Goal: Task Accomplishment & Management: Manage account settings

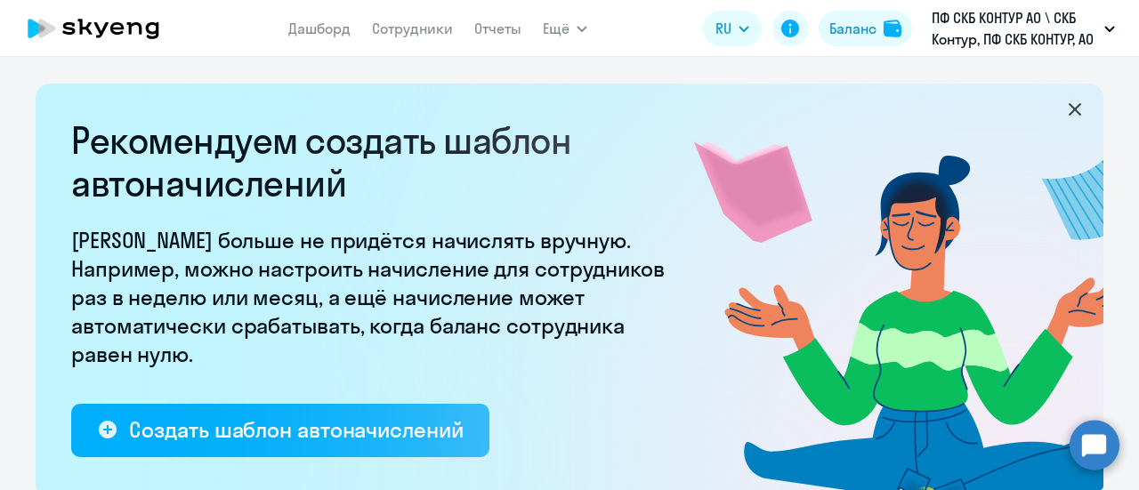
select select "10"
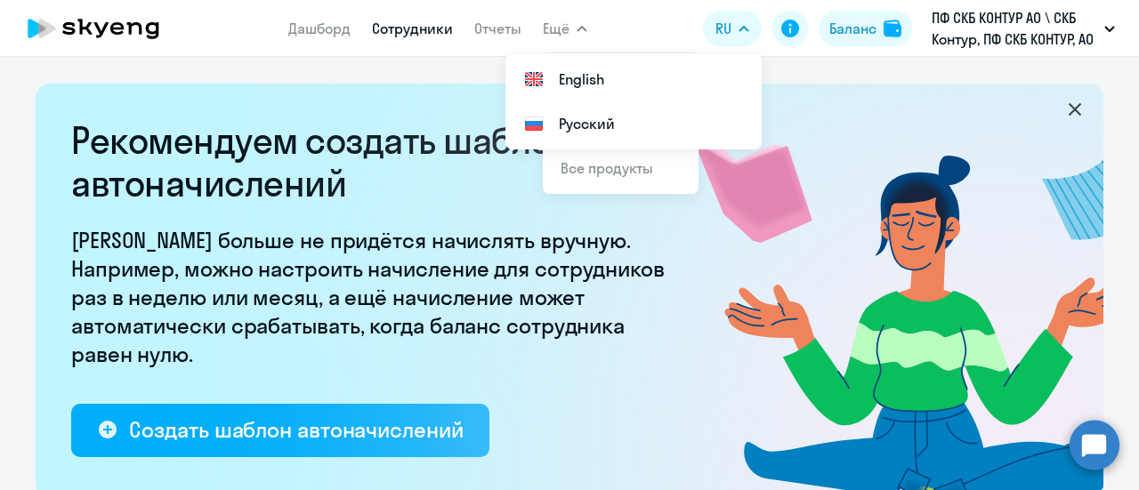
click at [403, 28] on link "Сотрудники" at bounding box center [412, 29] width 81 height 18
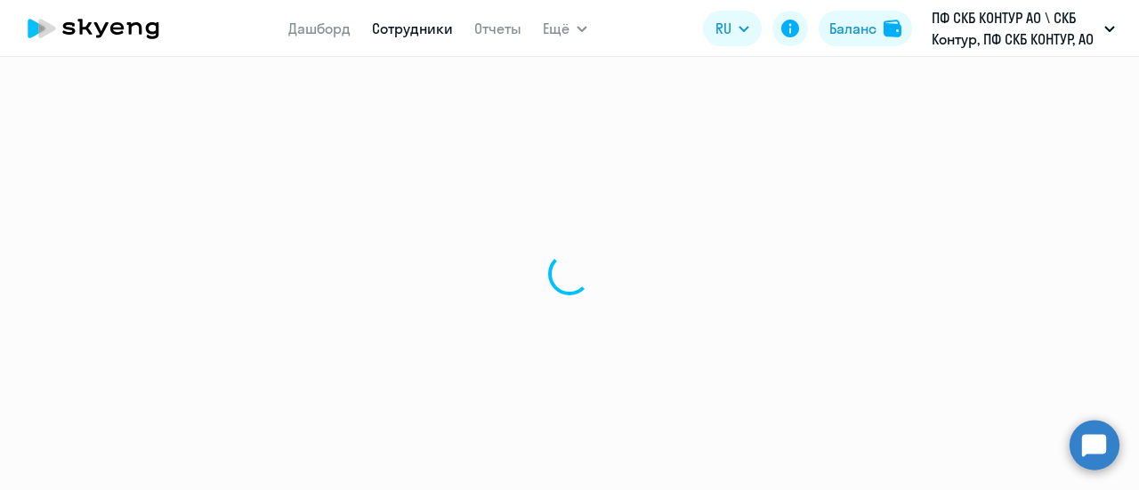
select select "30"
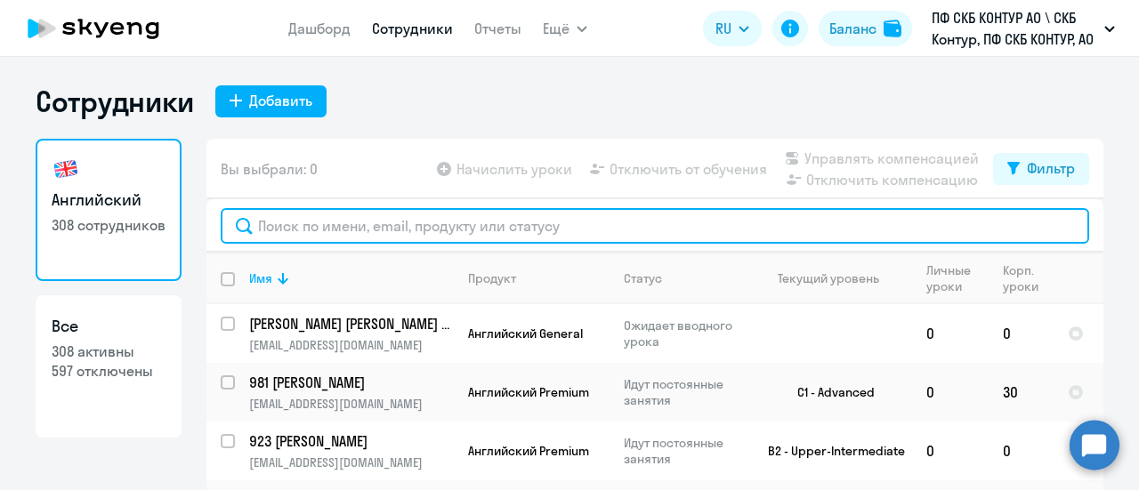
click at [349, 222] on input "text" at bounding box center [655, 226] width 868 height 36
paste input "40420"
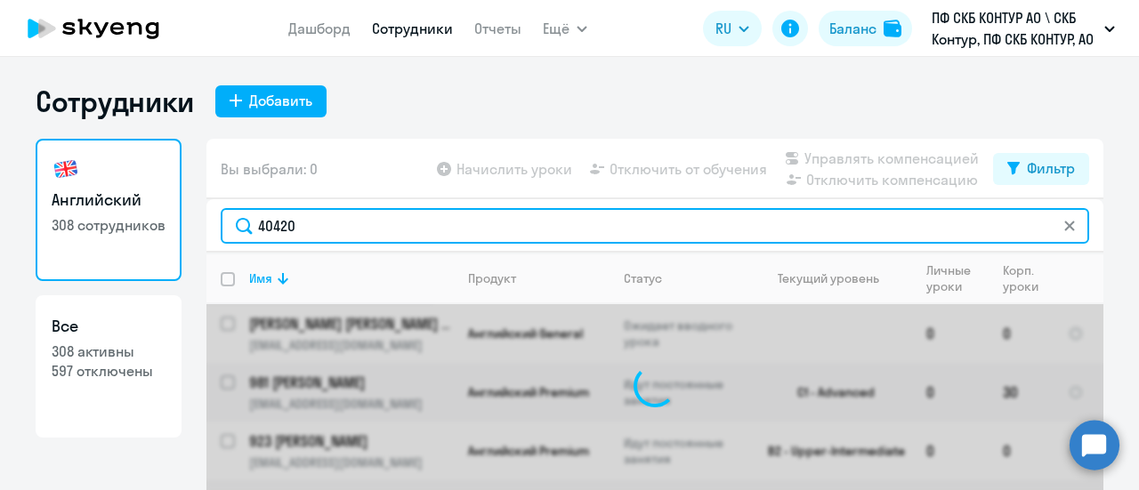
type input "40420"
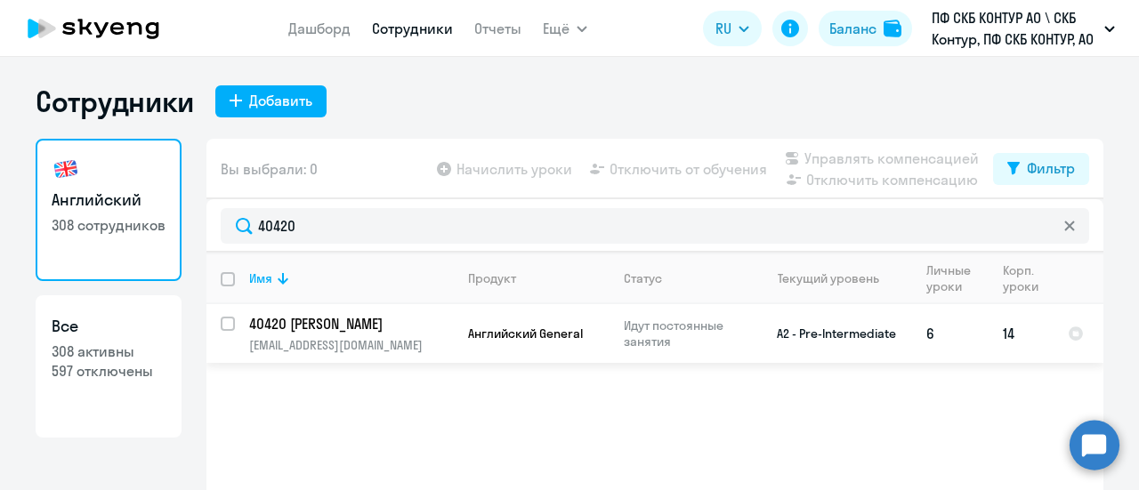
click at [222, 328] on input "select row 22343084" at bounding box center [239, 335] width 36 height 36
checkbox input "true"
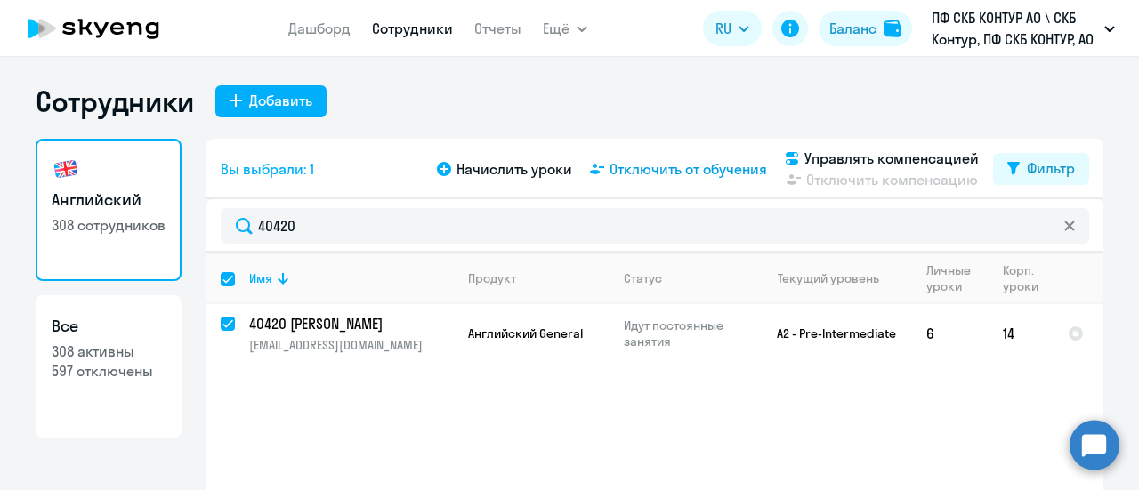
click at [703, 173] on span "Отключить от обучения" at bounding box center [687, 168] width 157 height 21
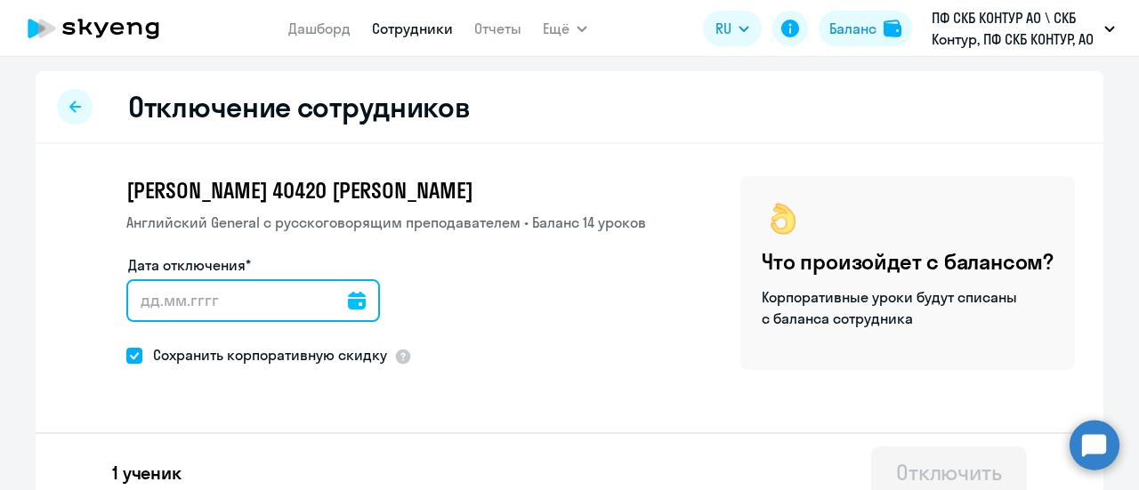
click at [270, 291] on input "Дата отключения*" at bounding box center [253, 300] width 254 height 43
type input "[DATE]"
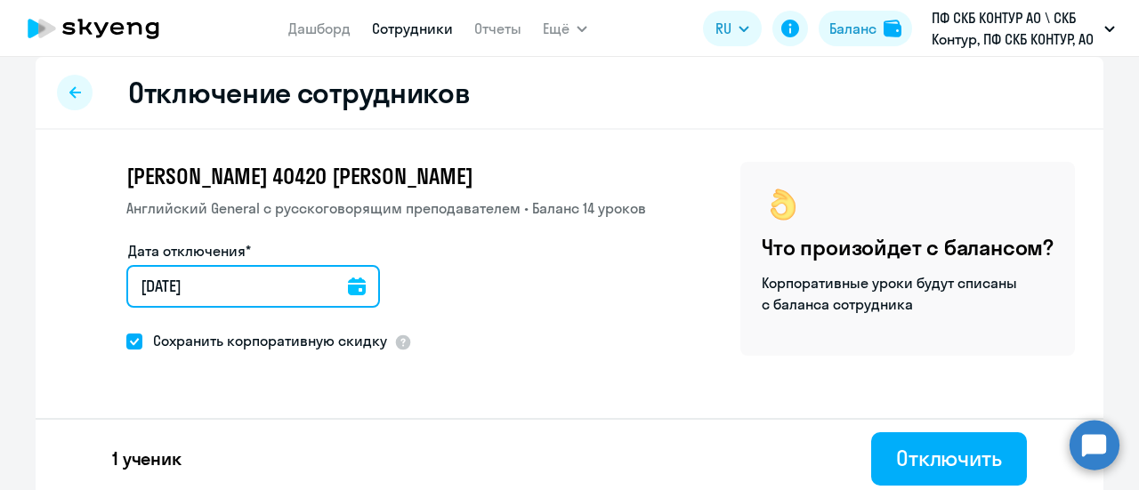
scroll to position [21, 0]
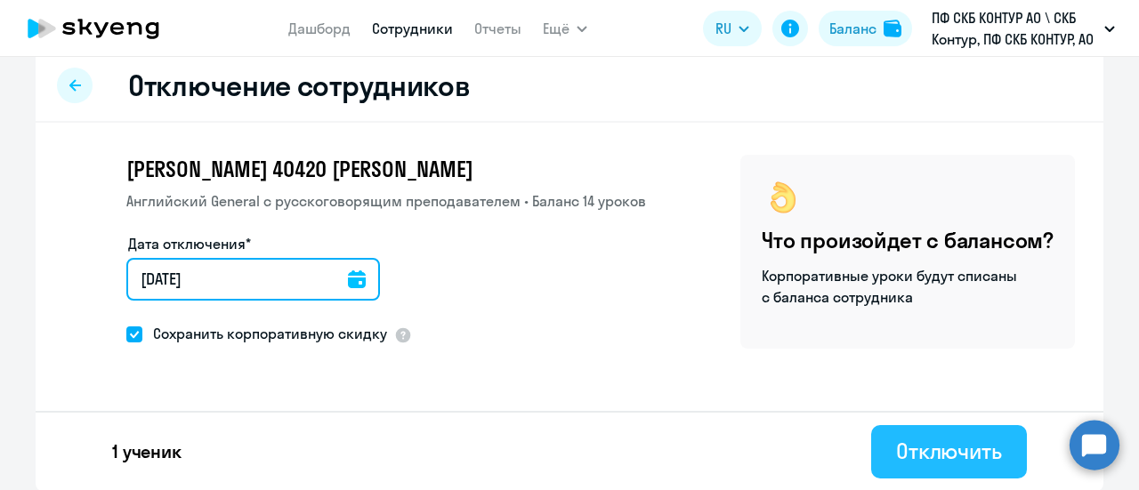
type input "[DATE]"
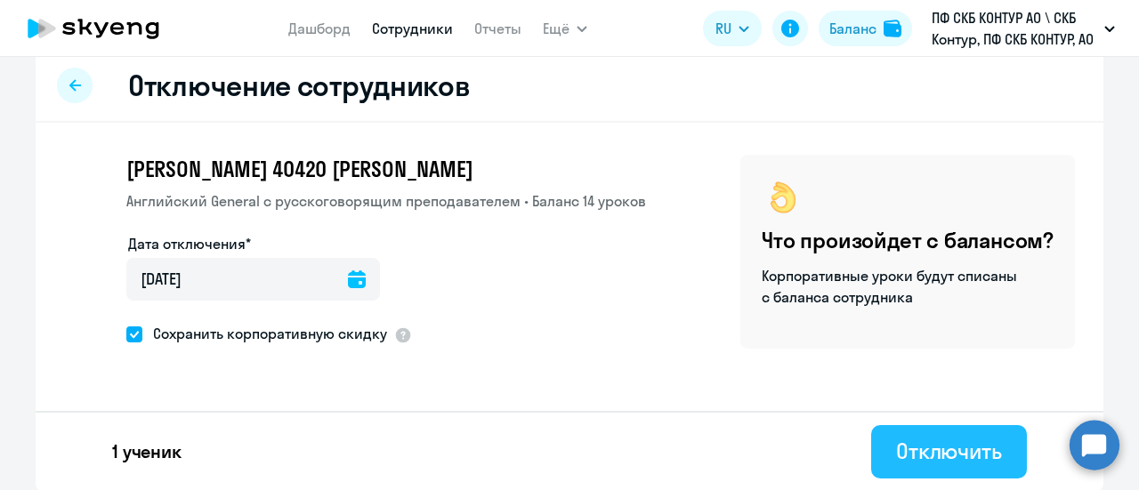
click at [904, 455] on div "Отключить" at bounding box center [949, 451] width 106 height 28
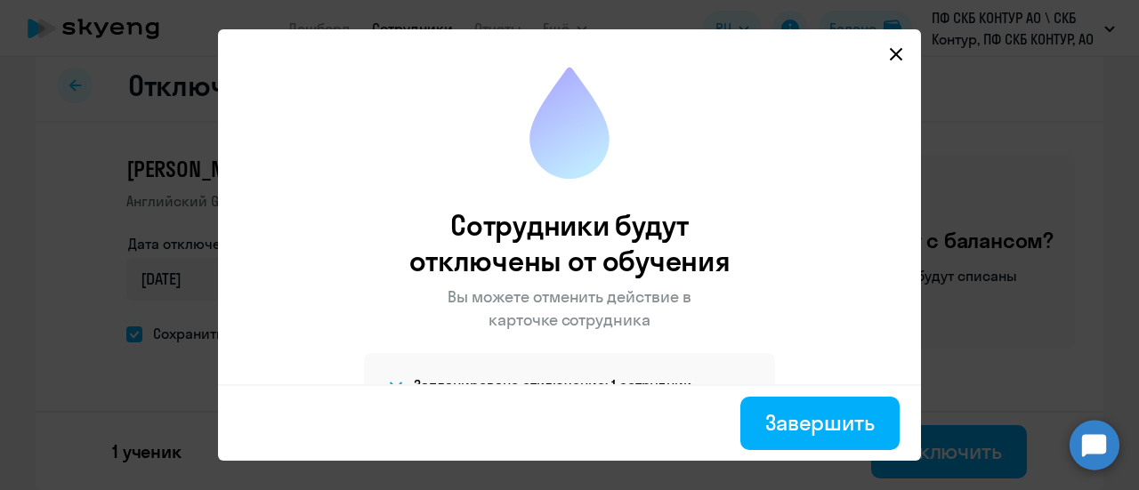
scroll to position [61, 0]
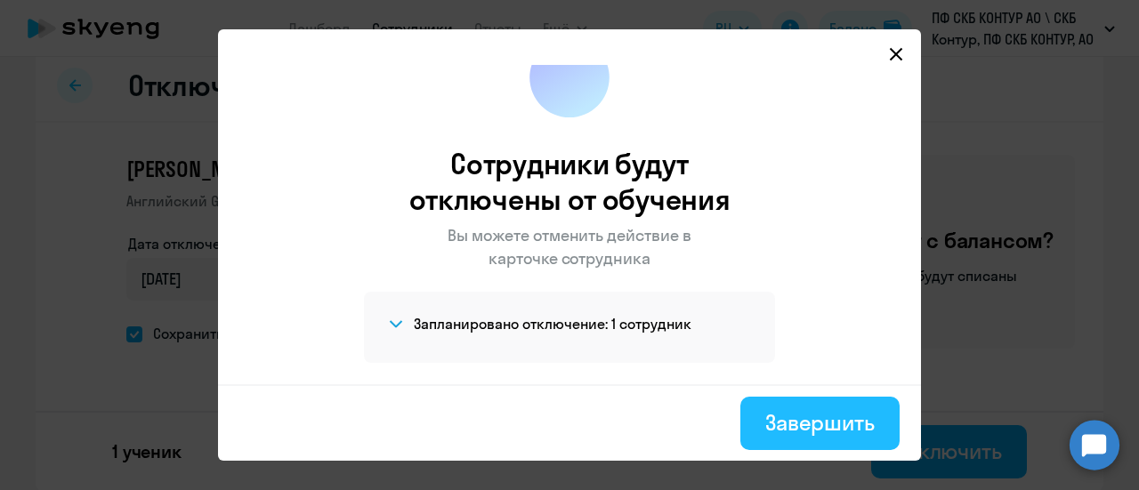
click at [822, 428] on div "Завершить" at bounding box center [819, 422] width 109 height 28
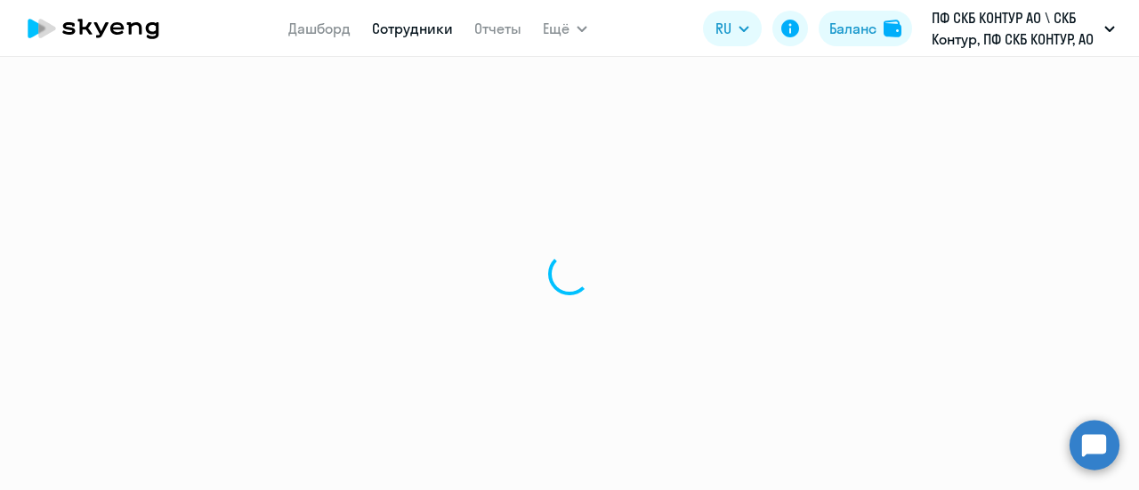
select select "30"
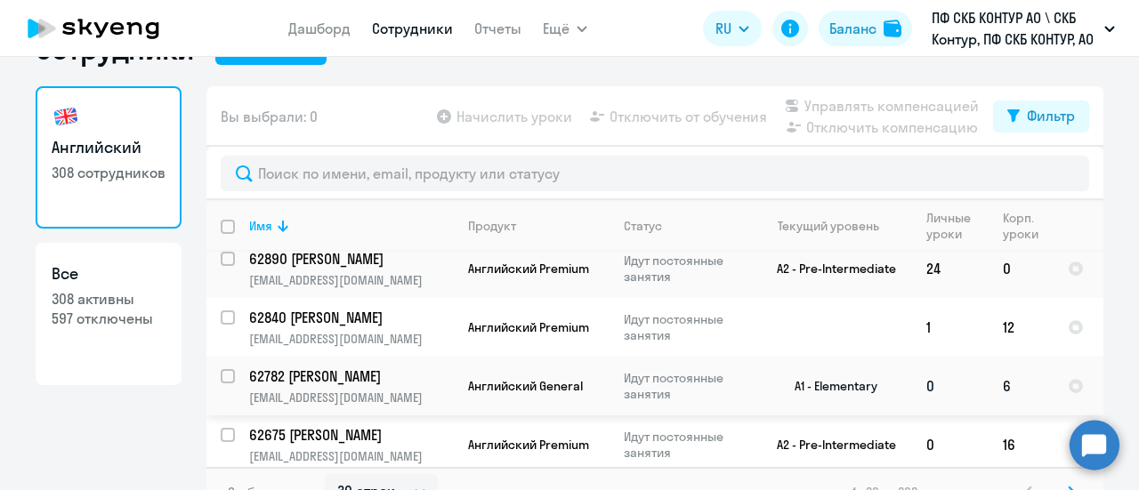
scroll to position [78, 0]
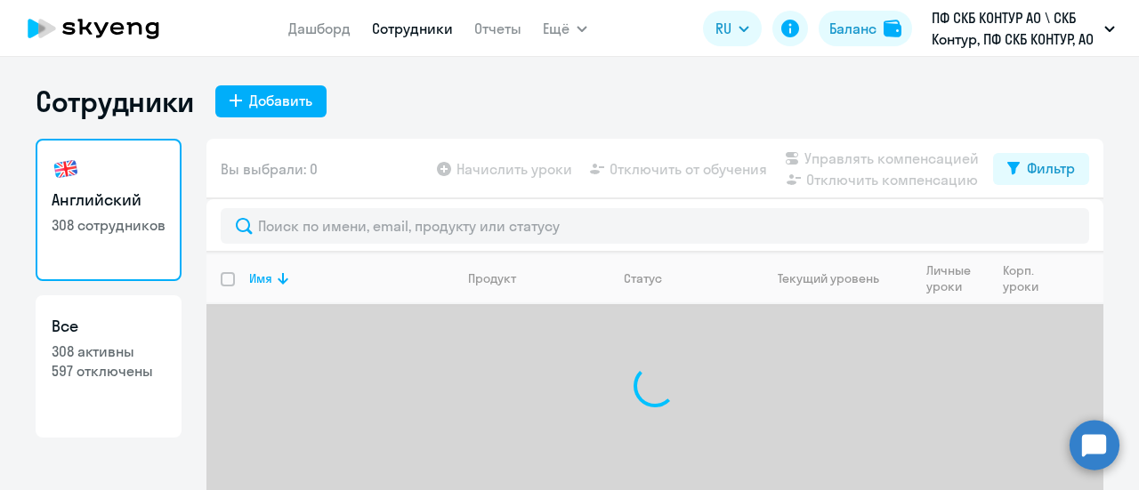
select select "30"
